Goal: Navigation & Orientation: Understand site structure

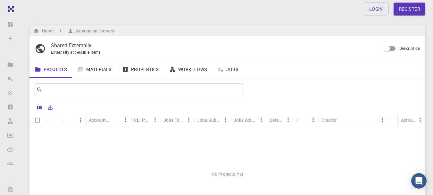
click at [106, 71] on link "Materials" at bounding box center [94, 69] width 45 height 17
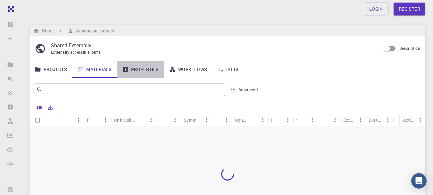
click at [148, 69] on link "Properties" at bounding box center [140, 69] width 47 height 17
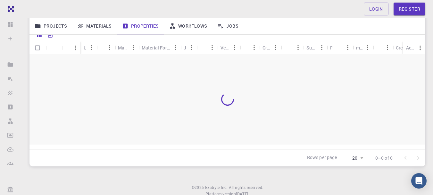
scroll to position [64, 0]
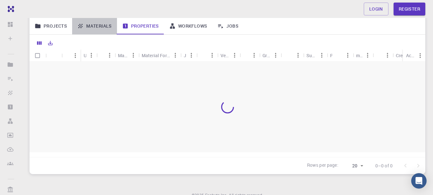
click at [101, 25] on link "Materials" at bounding box center [94, 26] width 45 height 17
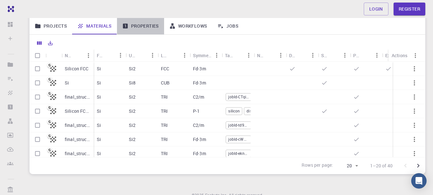
click at [145, 30] on link "Properties" at bounding box center [140, 26] width 47 height 17
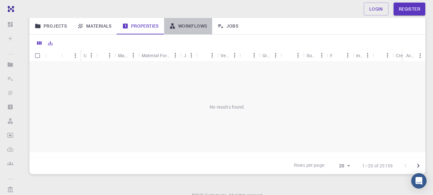
click at [197, 30] on link "Workflows" at bounding box center [188, 26] width 48 height 17
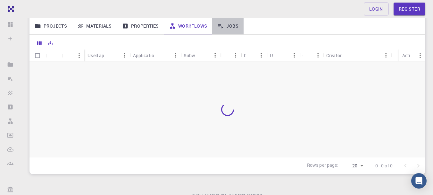
click at [230, 27] on link "Jobs" at bounding box center [227, 26] width 31 height 17
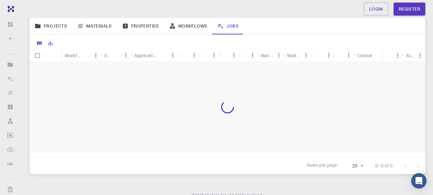
click at [220, 27] on icon at bounding box center [220, 26] width 6 height 6
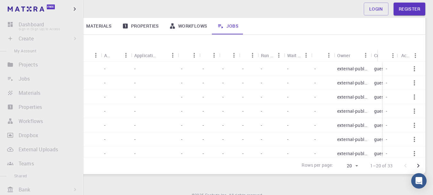
click at [27, 24] on li "Dashboard Sign In (Sign Up) to Access" at bounding box center [41, 24] width 83 height 13
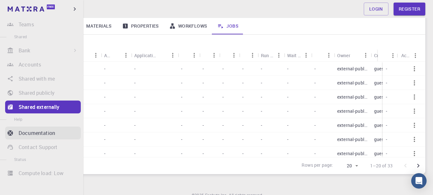
click at [46, 130] on p "Documentation" at bounding box center [37, 133] width 37 height 8
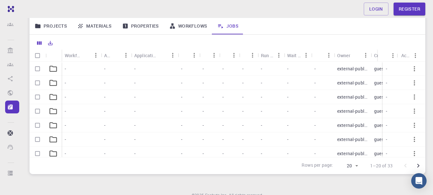
click at [142, 24] on link "Properties" at bounding box center [140, 26] width 47 height 17
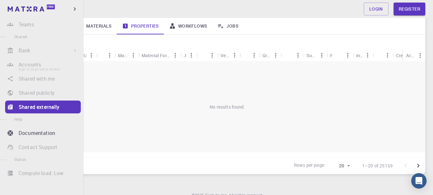
click at [37, 66] on li "Accounts Sign In (Sign Up) to Access" at bounding box center [41, 64] width 83 height 13
click at [30, 109] on p "Shared externally" at bounding box center [39, 107] width 41 height 8
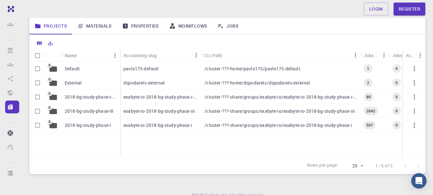
click at [55, 113] on icon at bounding box center [52, 111] width 7 height 6
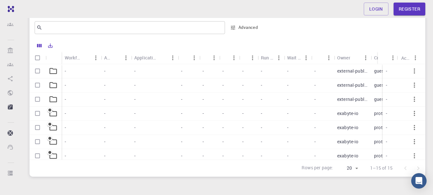
scroll to position [101, 0]
click at [362, 69] on p "external-public" at bounding box center [352, 70] width 30 height 6
click at [54, 72] on div at bounding box center [225, 108] width 391 height 90
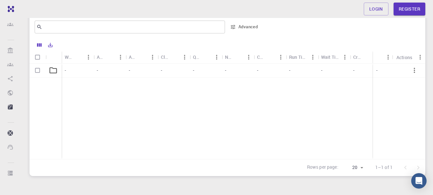
click at [54, 71] on icon at bounding box center [53, 70] width 9 height 9
